Goal: Task Accomplishment & Management: Use online tool/utility

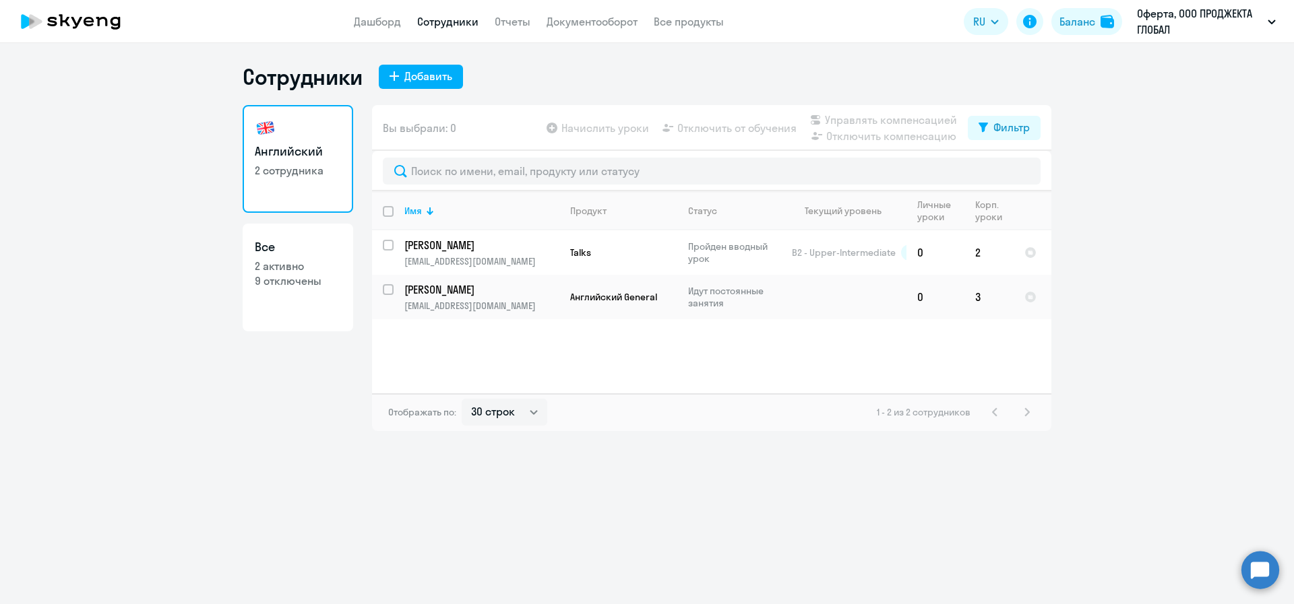
select select "30"
click at [391, 292] on input "select row 40361173" at bounding box center [396, 297] width 27 height 27
checkbox input "true"
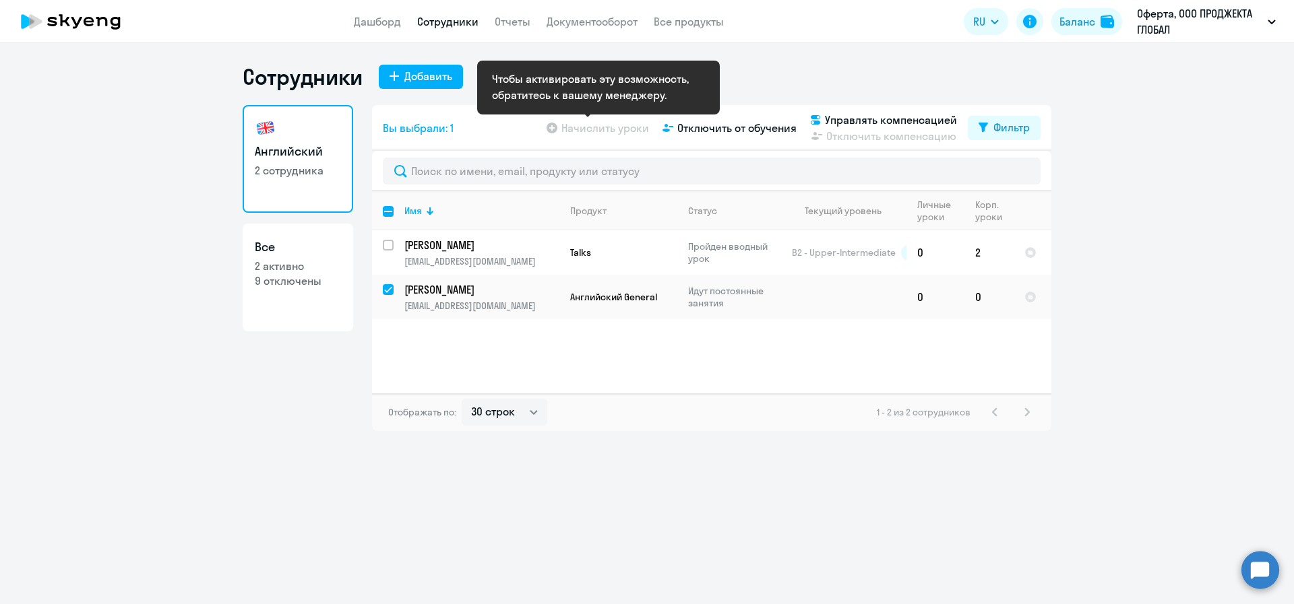
click at [554, 131] on app-table-action-button "Начислить уроки" at bounding box center [596, 128] width 105 height 16
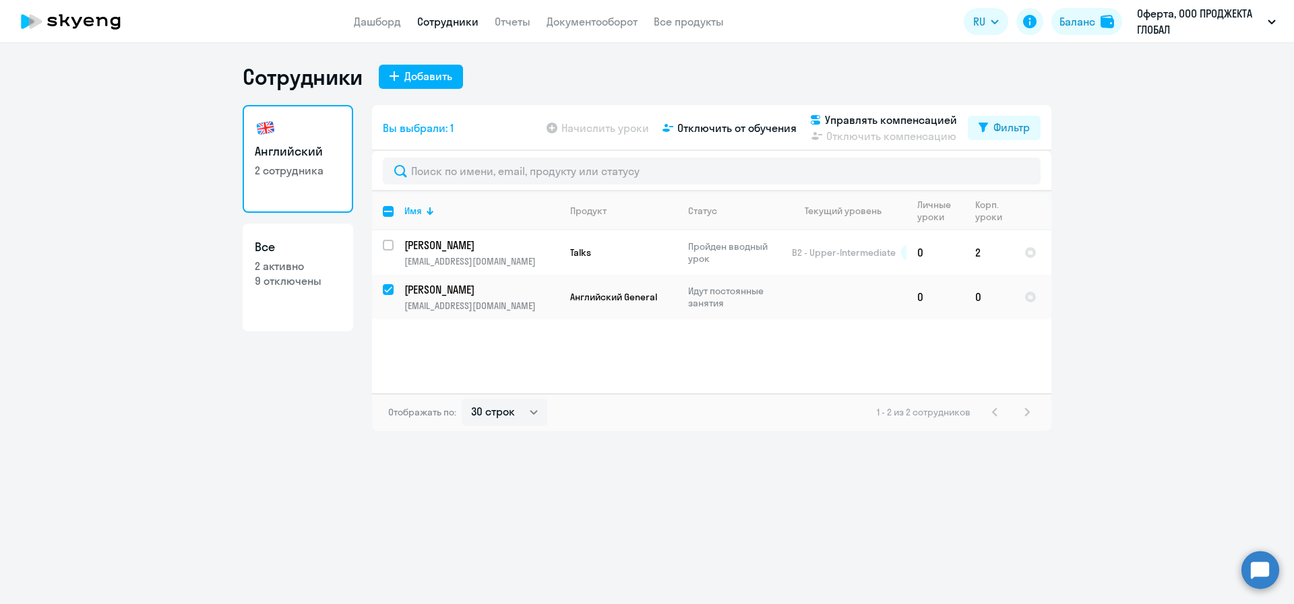
click at [808, 538] on div "Сотрудники Добавить Английский 2 сотрудника Все 2 активно 9 отключены Вы выбрал…" at bounding box center [647, 323] width 1294 height 561
click at [1126, 297] on ng-component "Сотрудники Добавить Английский 2 сотрудника Все 2 активно 9 отключены Вы выбрал…" at bounding box center [647, 247] width 1294 height 368
